Goal: Find contact information: Find contact information

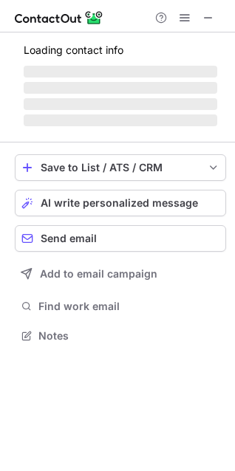
scroll to position [344, 235]
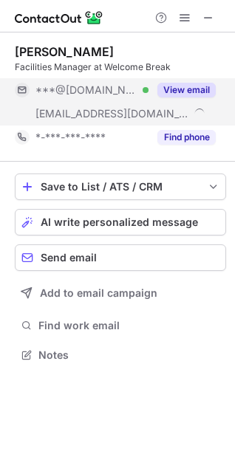
click at [215, 89] on button "View email" at bounding box center [186, 90] width 58 height 15
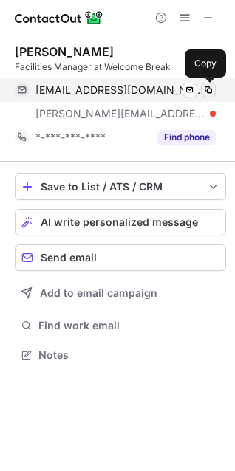
click at [206, 89] on span at bounding box center [208, 90] width 12 height 12
